Goal: Information Seeking & Learning: Understand process/instructions

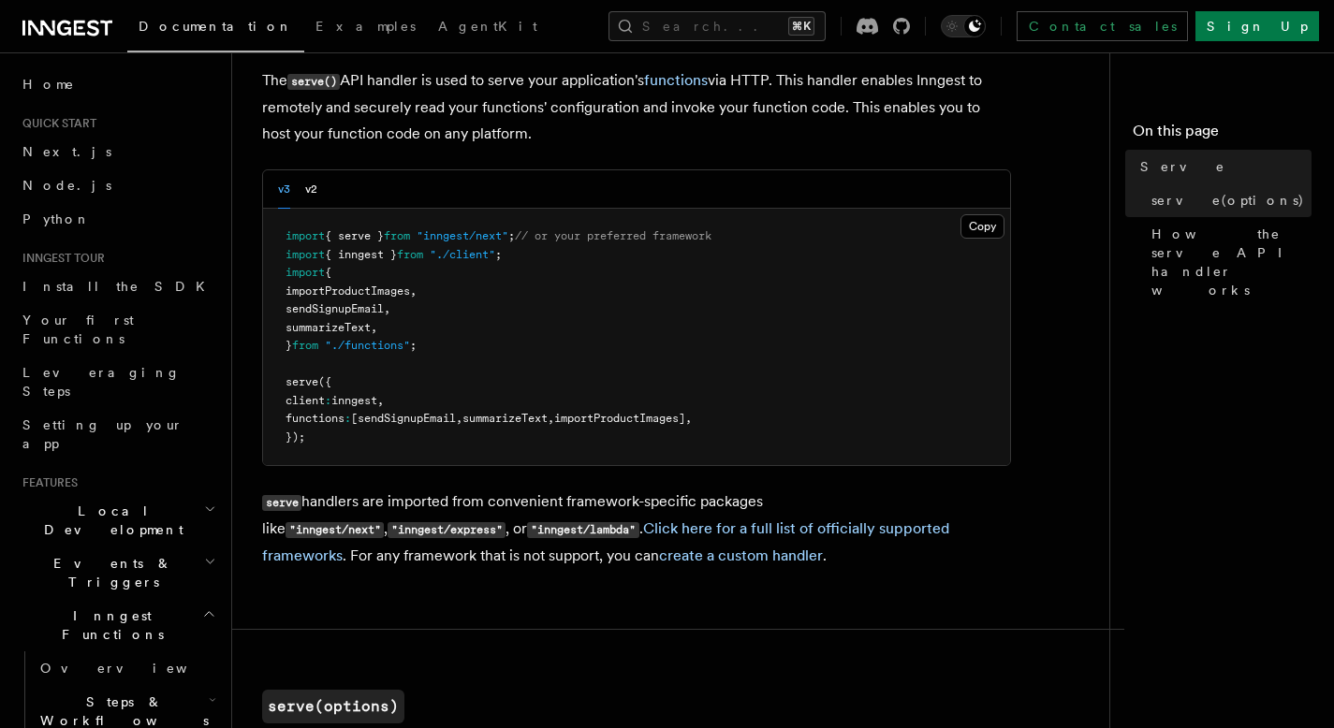
scroll to position [86, 0]
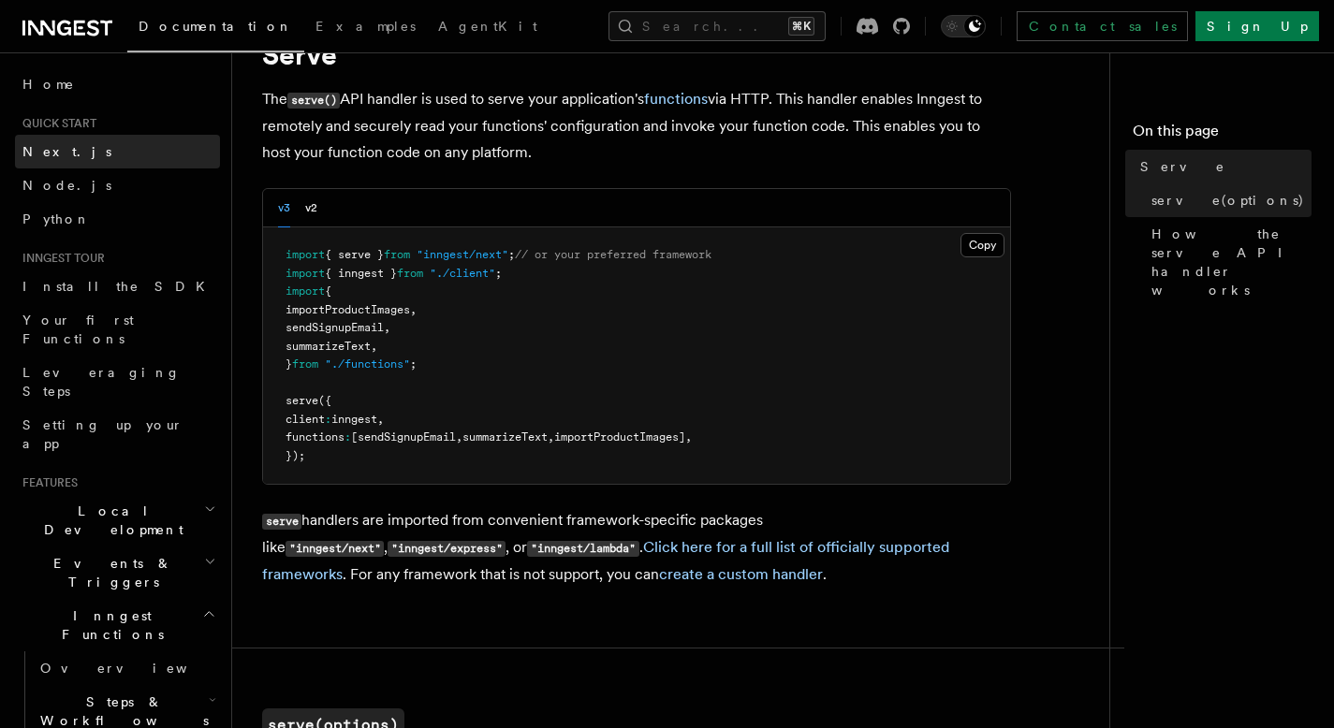
click at [77, 148] on link "Next.js" at bounding box center [117, 152] width 205 height 34
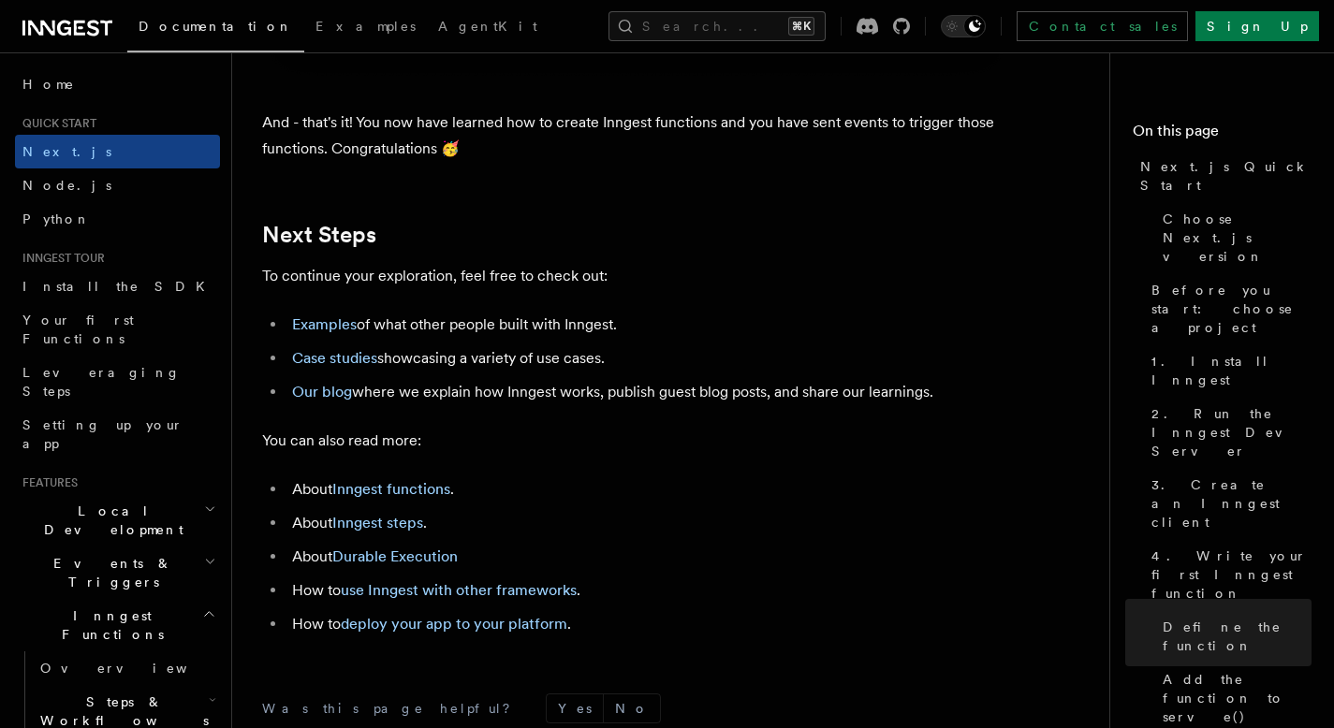
scroll to position [11586, 0]
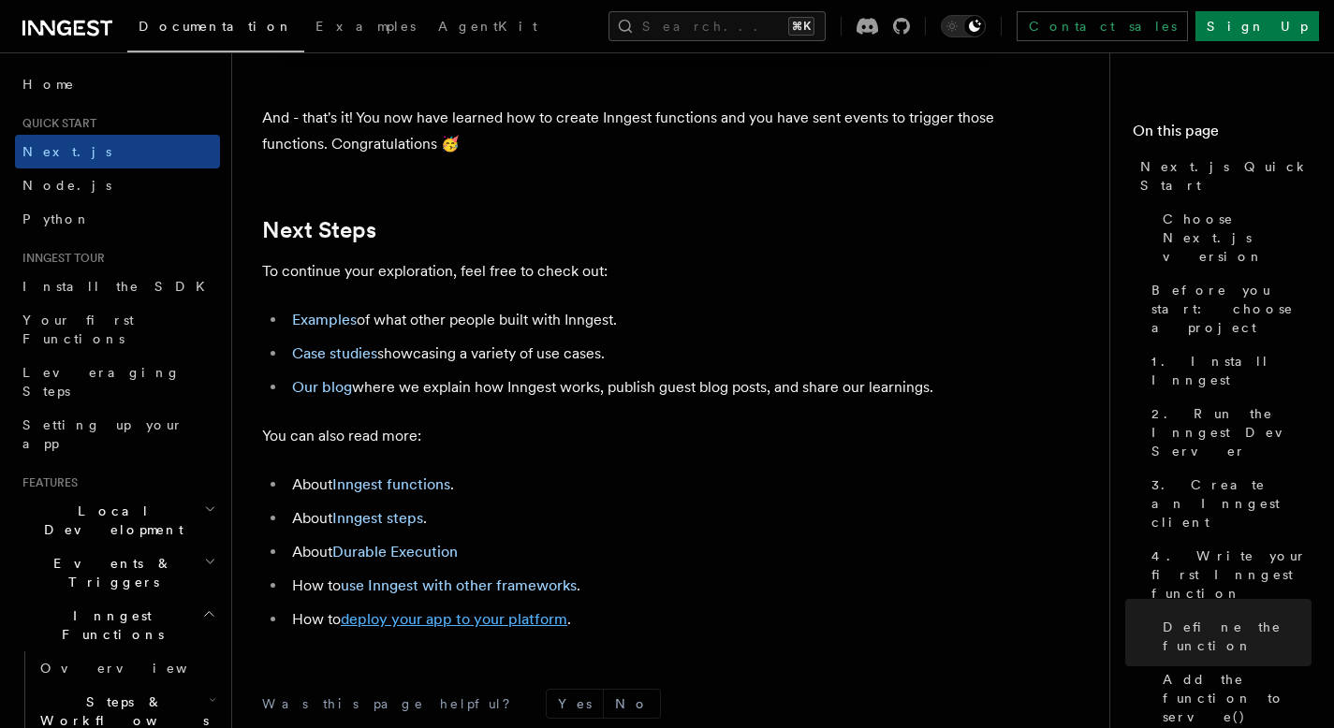
click at [479, 628] on link "deploy your app to your platform" at bounding box center [454, 620] width 227 height 18
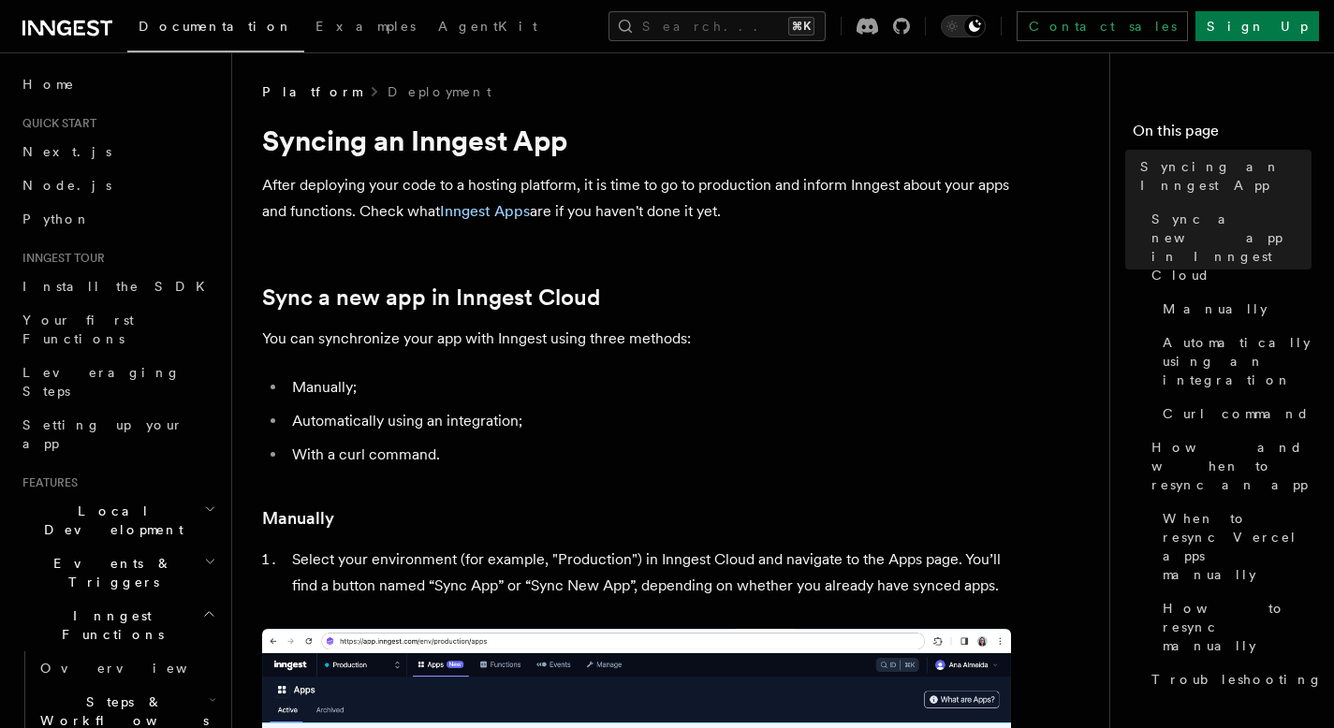
click at [691, 291] on h2 "Sync a new app in Inngest Cloud" at bounding box center [636, 298] width 749 height 26
